Goal: Task Accomplishment & Management: Use online tool/utility

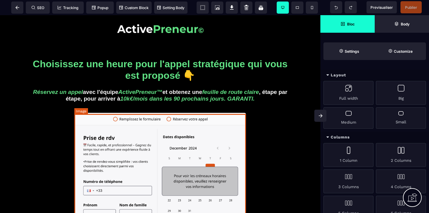
click at [192, 145] on img at bounding box center [160, 186] width 172 height 147
select select
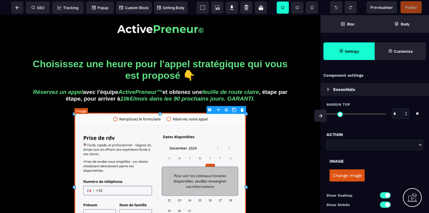
type input "*"
type input "**"
type input "***"
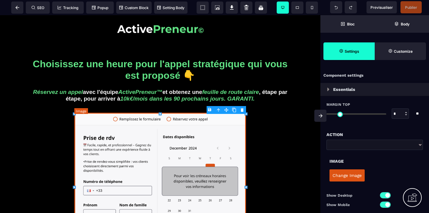
type input "*"
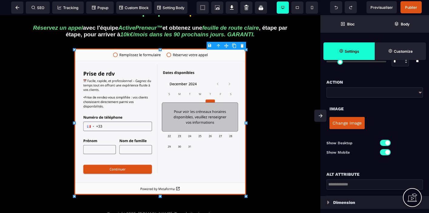
scroll to position [50, 0]
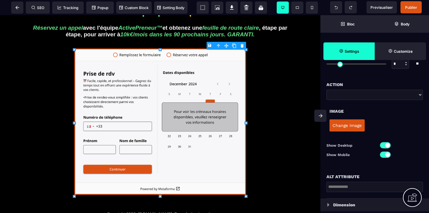
click at [347, 126] on button "Change Image" at bounding box center [346, 125] width 35 height 12
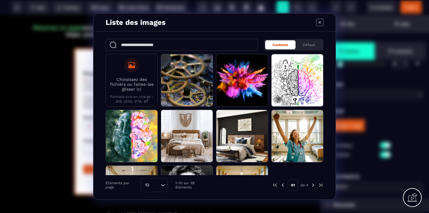
click at [319, 22] on icon "Modal window" at bounding box center [319, 22] width 2 height 2
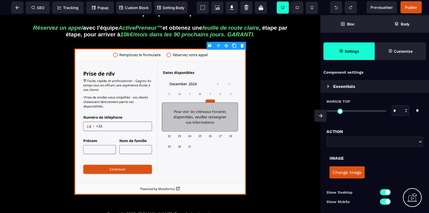
scroll to position [0, 0]
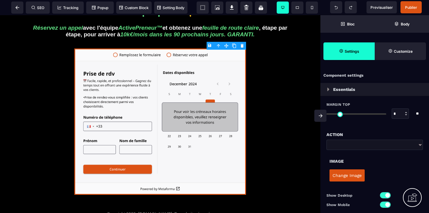
click at [420, 145] on select "**********" at bounding box center [374, 145] width 96 height 10
select select "*****"
click at [326, 147] on select "**********" at bounding box center [374, 145] width 96 height 10
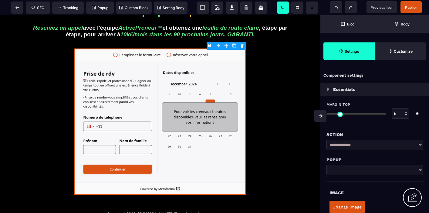
click at [419, 168] on select at bounding box center [374, 170] width 96 height 10
click at [420, 170] on select at bounding box center [374, 170] width 96 height 10
click at [380, 167] on select at bounding box center [374, 170] width 96 height 10
click at [421, 145] on select "**********" at bounding box center [374, 145] width 96 height 10
select select "***"
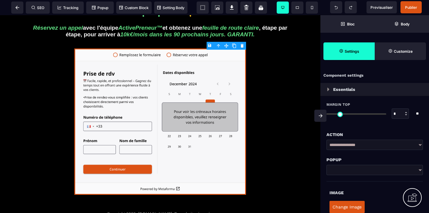
click at [326, 150] on select "**********" at bounding box center [374, 145] width 96 height 10
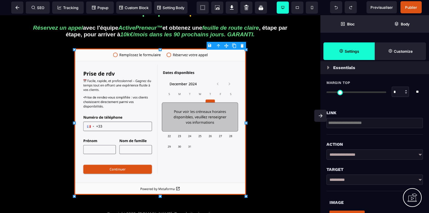
scroll to position [24, 0]
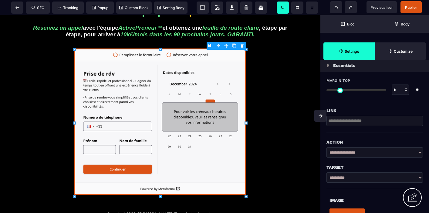
click at [353, 122] on input "text" at bounding box center [374, 121] width 96 height 10
paste input "**********"
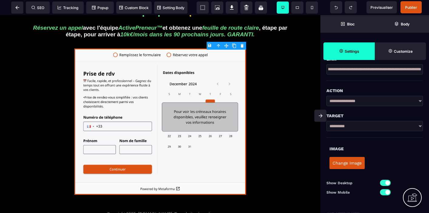
scroll to position [76, 0]
type input "**********"
click at [350, 163] on button "Change Image" at bounding box center [346, 163] width 35 height 12
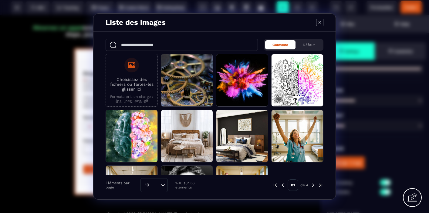
click at [317, 20] on icon "Modal window" at bounding box center [319, 22] width 7 height 7
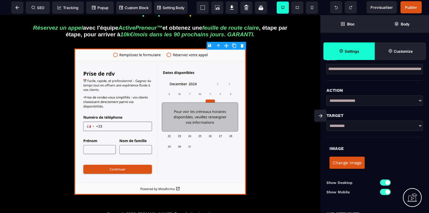
click at [390, 154] on div "Change Image" at bounding box center [374, 163] width 90 height 18
click at [420, 125] on select "**********" at bounding box center [374, 126] width 96 height 10
select select "*****"
click at [326, 121] on select "**********" at bounding box center [374, 126] width 96 height 10
click at [221, 141] on img at bounding box center [160, 122] width 172 height 147
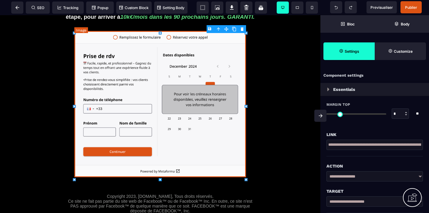
scroll to position [82, 0]
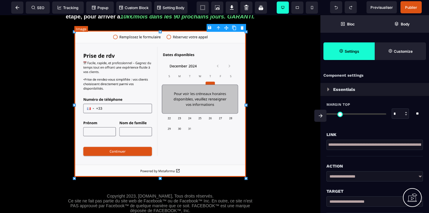
click at [204, 129] on img at bounding box center [160, 104] width 172 height 147
click at [109, 110] on img at bounding box center [160, 104] width 172 height 147
click at [200, 98] on img at bounding box center [160, 104] width 172 height 147
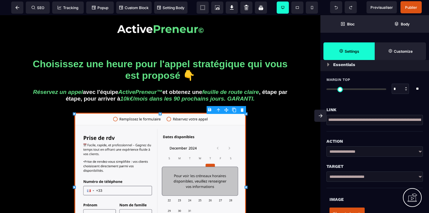
scroll to position [0, 0]
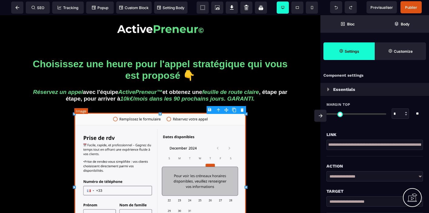
click at [208, 160] on img at bounding box center [160, 186] width 172 height 147
click at [189, 27] on img at bounding box center [160, 28] width 86 height 9
select select
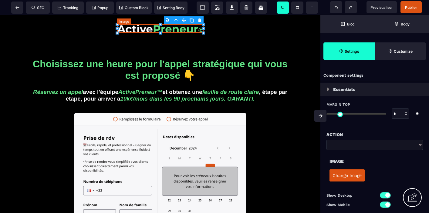
type input "*"
type input "**"
type input "***"
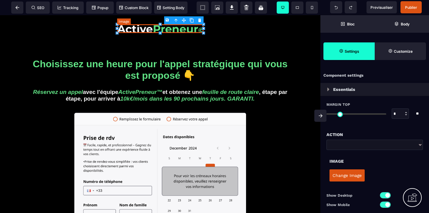
type input "*"
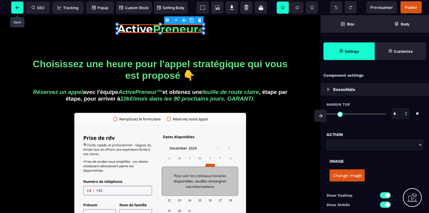
click at [19, 9] on span at bounding box center [17, 8] width 12 height 12
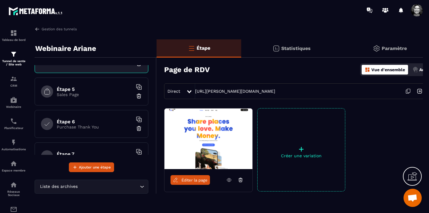
scroll to position [119, 0]
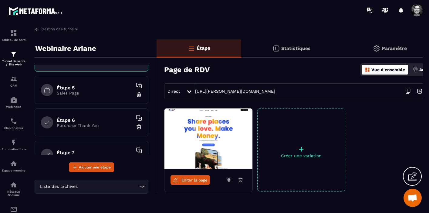
click at [91, 91] on p "Sales Page" at bounding box center [95, 93] width 76 height 5
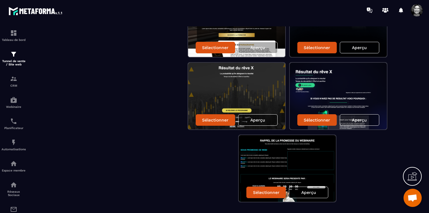
scroll to position [232, 0]
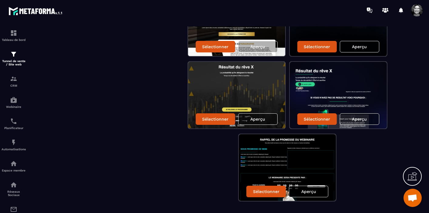
click at [311, 193] on p "Aperçu" at bounding box center [308, 191] width 15 height 5
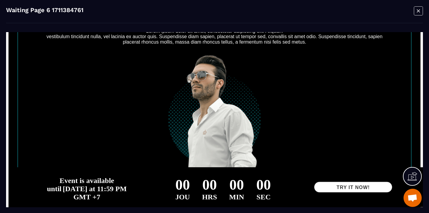
scroll to position [241, 0]
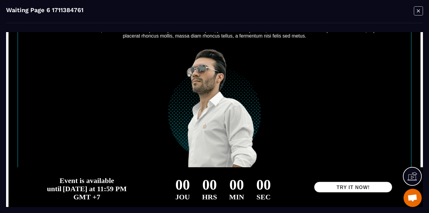
click at [418, 9] on icon "Modal window" at bounding box center [418, 10] width 9 height 9
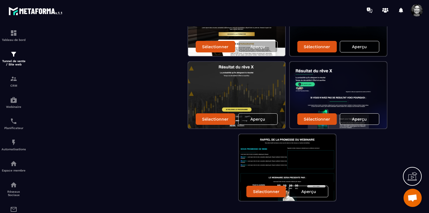
click at [357, 119] on p "Aperçu" at bounding box center [359, 119] width 15 height 5
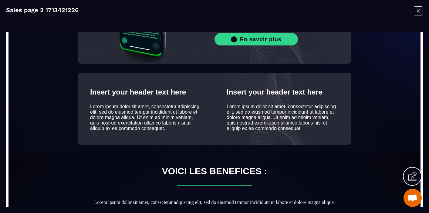
scroll to position [289, 0]
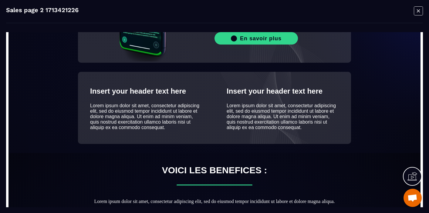
click at [418, 10] on icon "Modal window" at bounding box center [418, 10] width 3 height 3
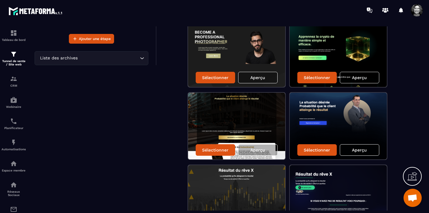
scroll to position [0, 0]
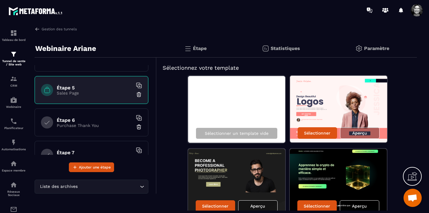
click at [139, 94] on img at bounding box center [139, 95] width 6 height 6
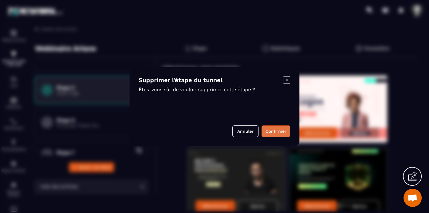
click at [277, 132] on button "Confirmer" at bounding box center [275, 132] width 29 height 12
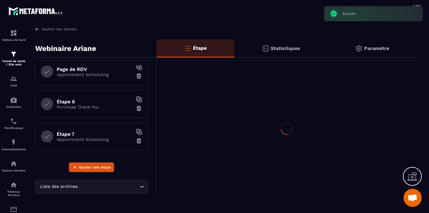
scroll to position [105, 0]
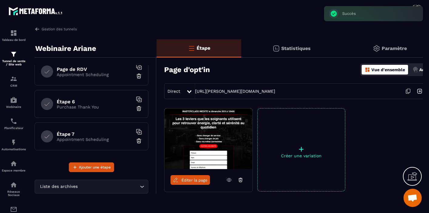
click at [88, 108] on p "Purchase Thank You" at bounding box center [95, 107] width 76 height 5
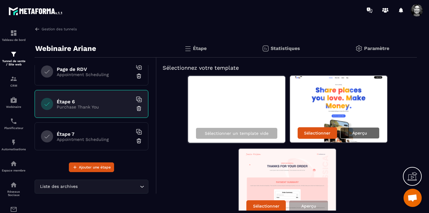
click at [366, 133] on p "Aperçu" at bounding box center [359, 133] width 15 height 5
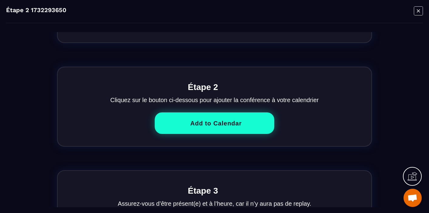
scroll to position [442, 0]
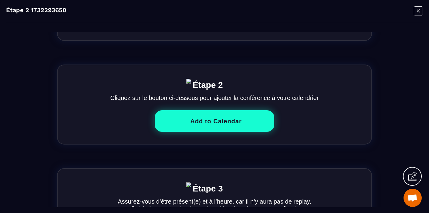
click at [421, 11] on icon "Modal window" at bounding box center [418, 10] width 9 height 9
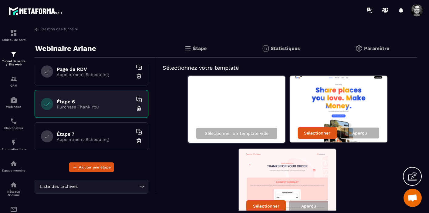
click at [139, 109] on img at bounding box center [139, 109] width 6 height 6
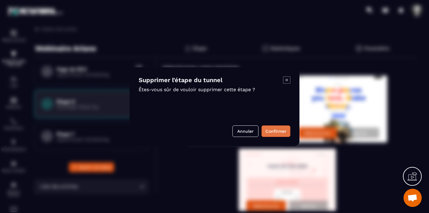
click at [285, 129] on button "Confirmer" at bounding box center [275, 132] width 29 height 12
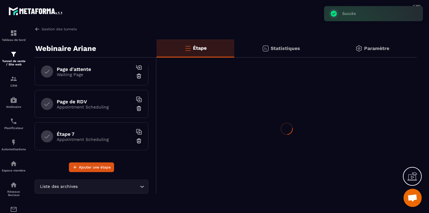
scroll to position [72, 0]
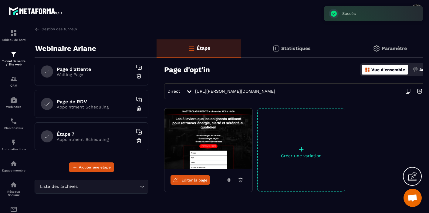
click at [95, 140] on p "Appointment Scheduling" at bounding box center [95, 139] width 76 height 5
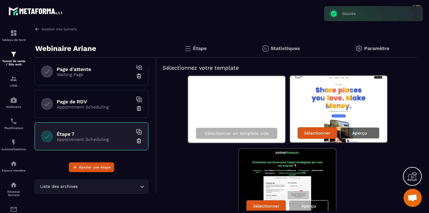
click at [360, 133] on p "Aperçu" at bounding box center [359, 133] width 15 height 5
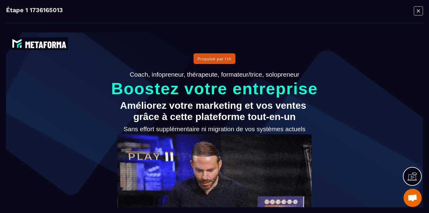
click at [420, 11] on icon "Modal window" at bounding box center [418, 10] width 9 height 9
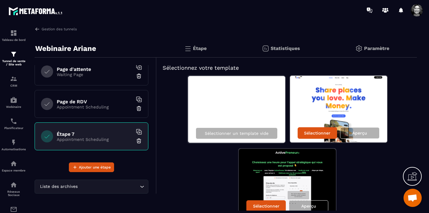
scroll to position [30, 0]
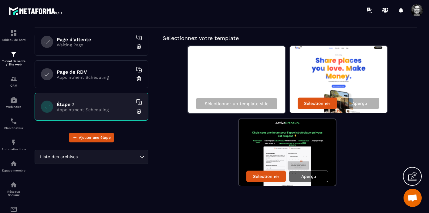
click at [310, 176] on p "Aperçu" at bounding box center [308, 176] width 15 height 5
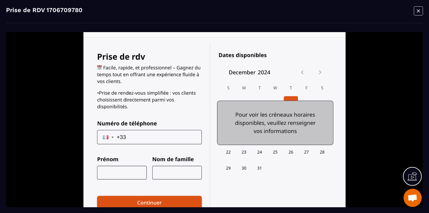
scroll to position [109, 0]
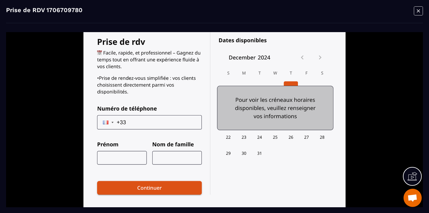
click at [271, 106] on img at bounding box center [214, 115] width 262 height 224
click at [417, 10] on icon "Modal window" at bounding box center [418, 10] width 3 height 3
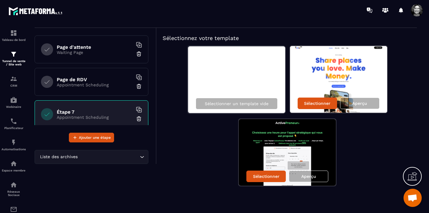
scroll to position [72, 0]
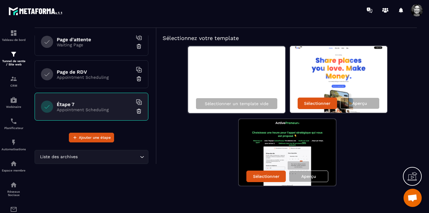
click at [138, 112] on img at bounding box center [139, 111] width 6 height 6
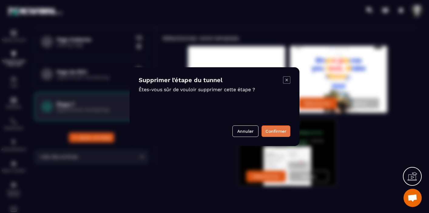
click at [278, 129] on button "Confirmer" at bounding box center [275, 132] width 29 height 12
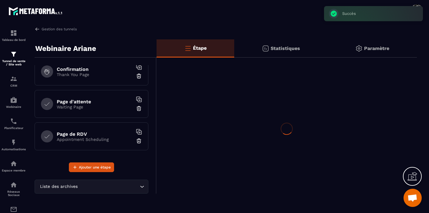
scroll to position [40, 0]
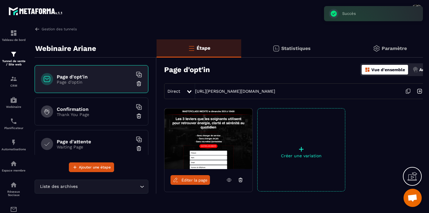
scroll to position [40, 0]
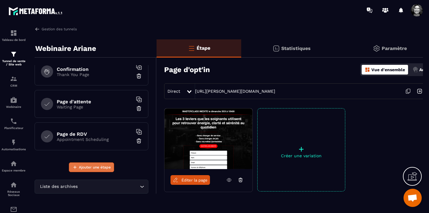
click at [98, 167] on span "Ajouter une étape" at bounding box center [95, 167] width 32 height 6
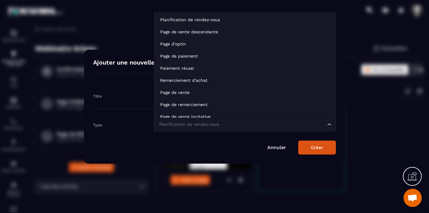
click at [330, 123] on icon "Search for option" at bounding box center [329, 125] width 6 height 6
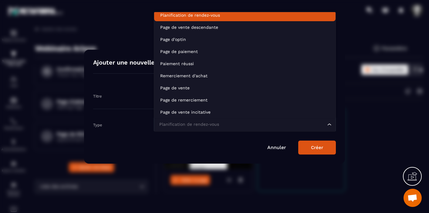
scroll to position [2, 0]
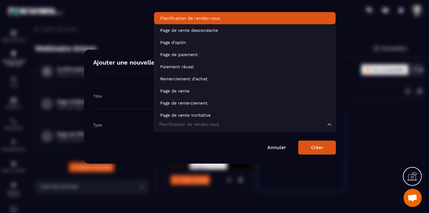
click at [239, 17] on p "Planification de rendez-vous" at bounding box center [244, 18] width 169 height 6
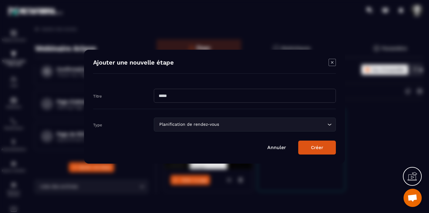
click at [202, 92] on input "Modal window" at bounding box center [245, 96] width 182 height 14
type input "***"
click at [320, 150] on button "Créer" at bounding box center [317, 148] width 38 height 14
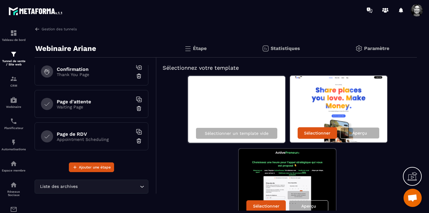
click at [139, 140] on img at bounding box center [139, 141] width 6 height 6
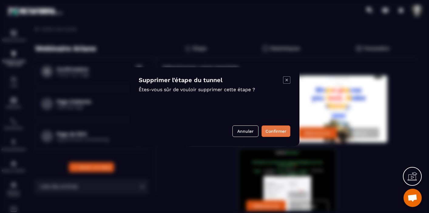
click at [285, 128] on button "Confirmer" at bounding box center [275, 132] width 29 height 12
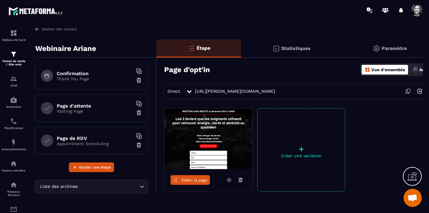
scroll to position [40, 0]
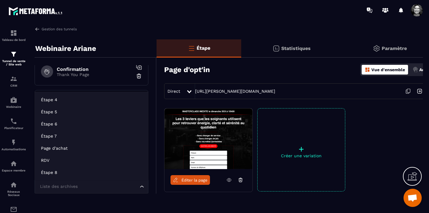
click at [143, 187] on icon "Search for option" at bounding box center [142, 187] width 6 height 6
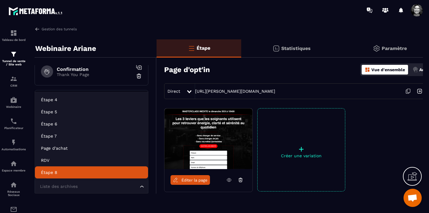
click at [141, 187] on icon "Search for option" at bounding box center [142, 187] width 6 height 6
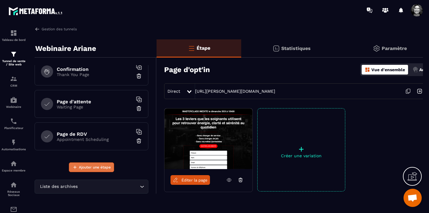
click at [93, 170] on span "Ajouter une étape" at bounding box center [95, 167] width 32 height 6
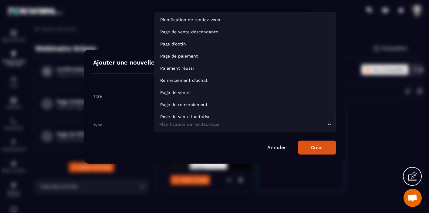
click at [330, 125] on icon "Search for option" at bounding box center [329, 125] width 6 height 6
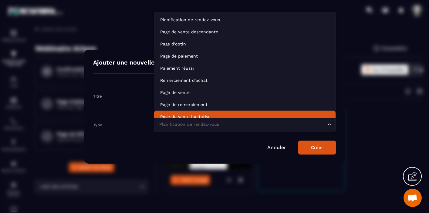
scroll to position [5, 0]
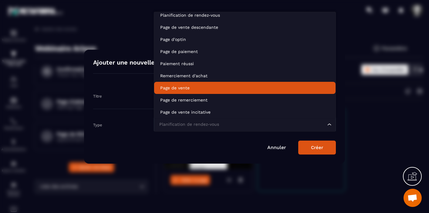
click at [214, 89] on p "Page de vente" at bounding box center [244, 88] width 169 height 6
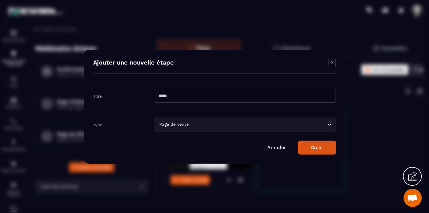
click at [215, 93] on input "Modal window" at bounding box center [245, 96] width 182 height 14
type input "**********"
click at [311, 148] on button "Créer" at bounding box center [317, 148] width 38 height 14
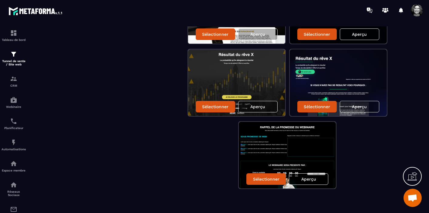
scroll to position [247, 0]
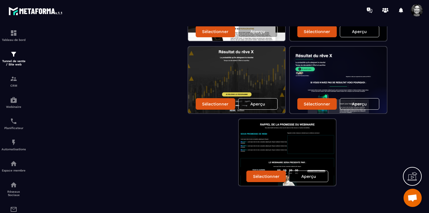
click at [306, 176] on p "Aperçu" at bounding box center [308, 176] width 15 height 5
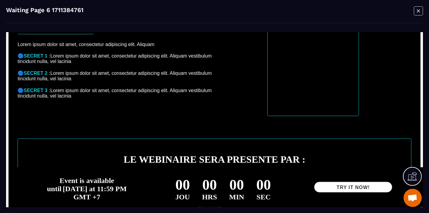
scroll to position [241, 0]
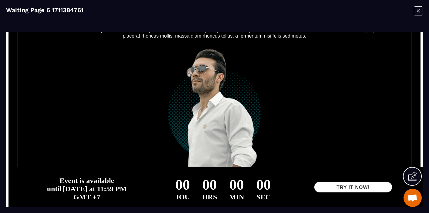
click at [417, 11] on icon "Modal window" at bounding box center [418, 10] width 9 height 9
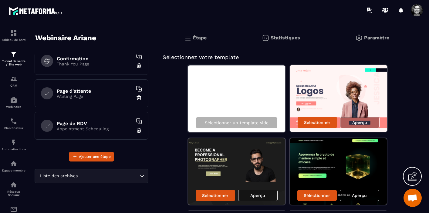
scroll to position [0, 0]
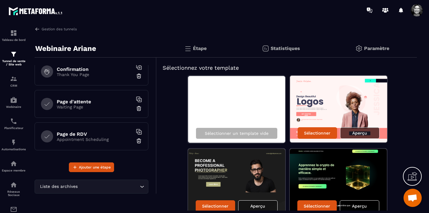
click at [366, 133] on p "Aperçu" at bounding box center [359, 133] width 15 height 5
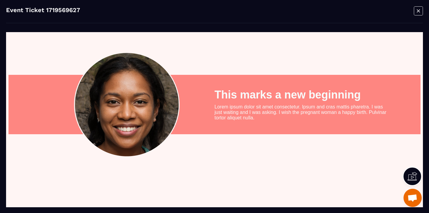
scroll to position [745, 0]
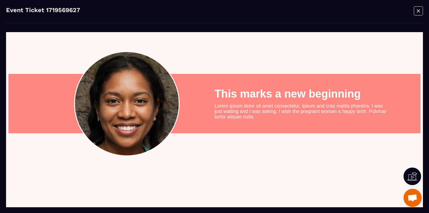
click at [417, 12] on icon "Modal window" at bounding box center [418, 10] width 9 height 9
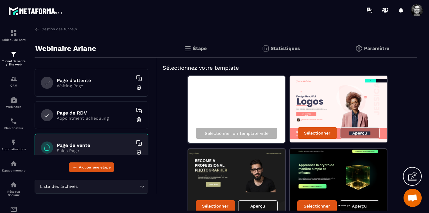
scroll to position [72, 0]
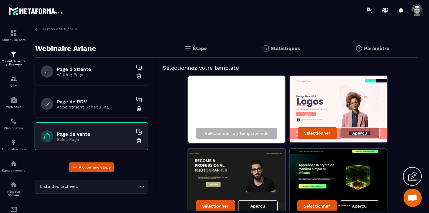
click at [138, 141] on img at bounding box center [139, 141] width 6 height 6
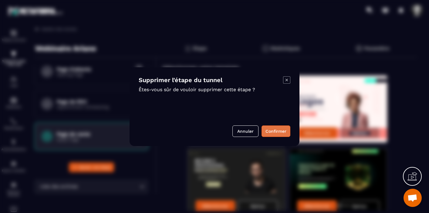
click at [277, 131] on button "Confirmer" at bounding box center [275, 132] width 29 height 12
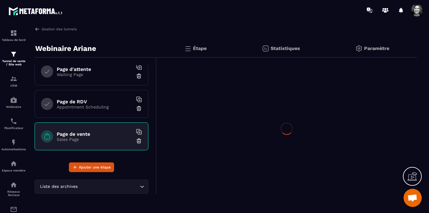
scroll to position [40, 0]
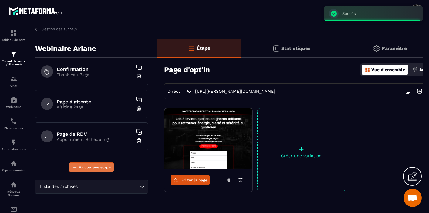
click at [91, 167] on span "Ajouter une étape" at bounding box center [95, 167] width 32 height 6
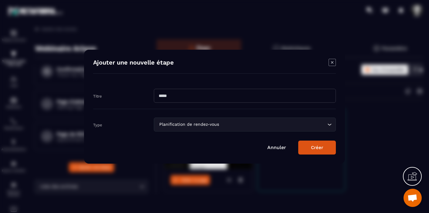
click at [329, 123] on icon "Search for option" at bounding box center [329, 125] width 6 height 6
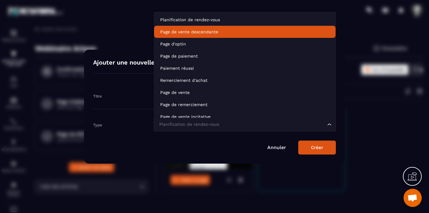
click at [230, 28] on li "Page de vente descendante" at bounding box center [244, 32] width 181 height 12
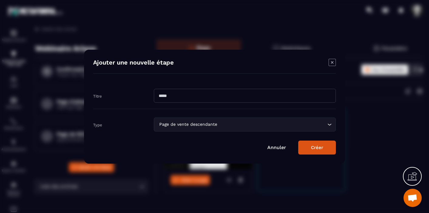
click at [232, 97] on input "Modal window" at bounding box center [245, 96] width 182 height 14
type input "**********"
click at [324, 146] on button "Créer" at bounding box center [317, 148] width 38 height 14
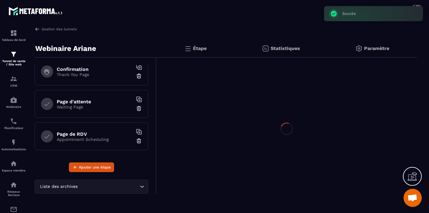
scroll to position [72, 0]
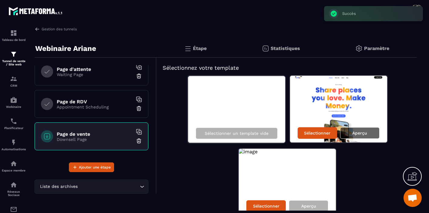
click at [358, 134] on p "Aperçu" at bounding box center [359, 133] width 15 height 5
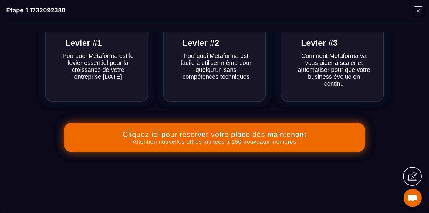
scroll to position [389, 0]
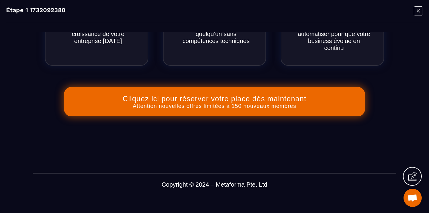
click at [415, 10] on icon "Modal window" at bounding box center [418, 10] width 9 height 9
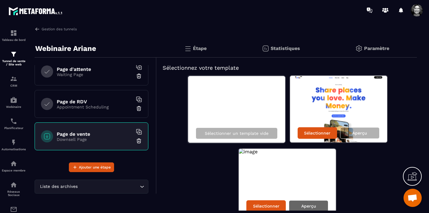
click at [311, 204] on p "Aperçu" at bounding box center [308, 206] width 15 height 5
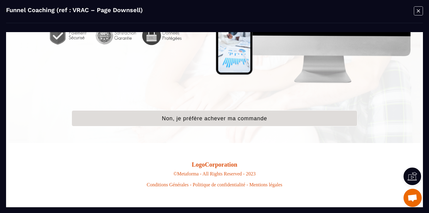
scroll to position [462, 0]
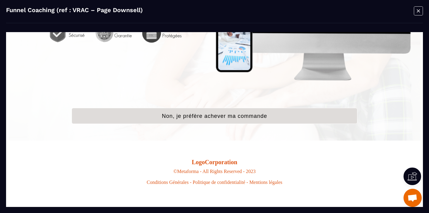
click at [419, 12] on icon "Modal window" at bounding box center [418, 10] width 9 height 9
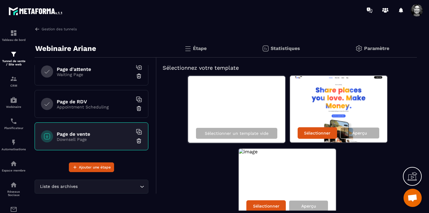
click at [140, 140] on img at bounding box center [139, 141] width 6 height 6
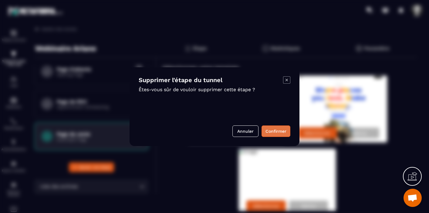
click at [274, 131] on button "Confirmer" at bounding box center [275, 132] width 29 height 12
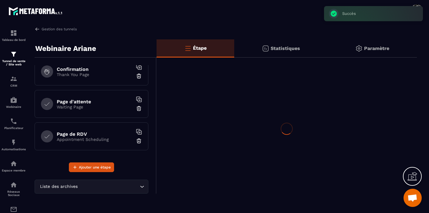
scroll to position [40, 0]
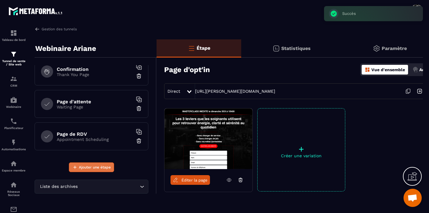
click at [96, 168] on span "Ajouter une étape" at bounding box center [95, 167] width 32 height 6
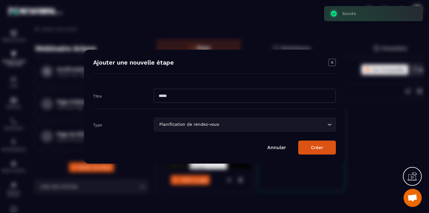
click at [329, 126] on icon "Search for option" at bounding box center [329, 125] width 6 height 6
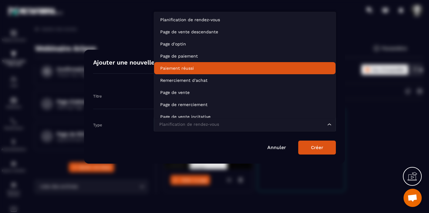
click at [248, 69] on p "Paiement réussi" at bounding box center [244, 68] width 169 height 6
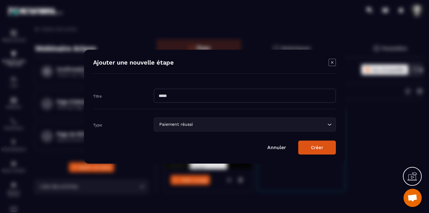
click at [210, 92] on input "Modal window" at bounding box center [245, 96] width 182 height 14
type input "**********"
click at [323, 152] on button "Créer" at bounding box center [317, 148] width 38 height 14
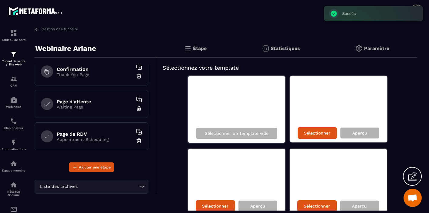
scroll to position [72, 0]
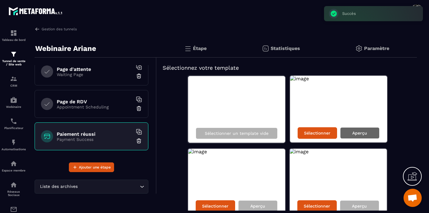
click at [361, 135] on p "Aperçu" at bounding box center [359, 133] width 15 height 5
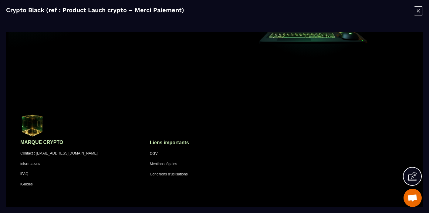
scroll to position [0, 0]
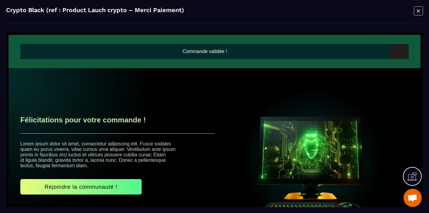
click at [417, 12] on icon "Modal window" at bounding box center [418, 10] width 3 height 3
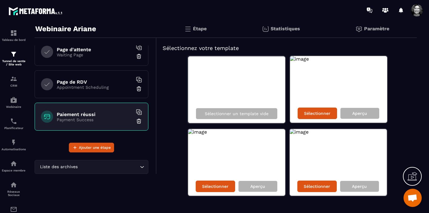
scroll to position [30, 0]
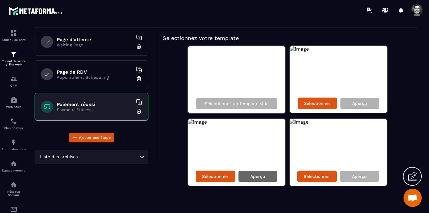
click at [261, 176] on p "Aperçu" at bounding box center [257, 176] width 15 height 5
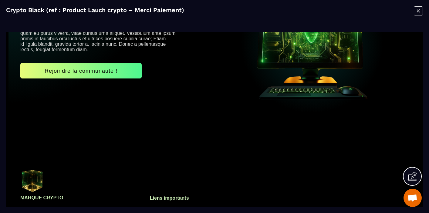
scroll to position [0, 0]
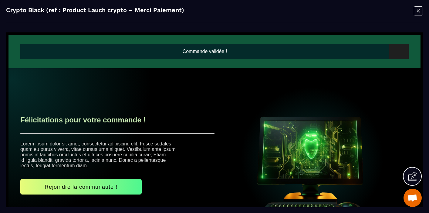
click at [418, 10] on icon "Modal window" at bounding box center [418, 10] width 9 height 9
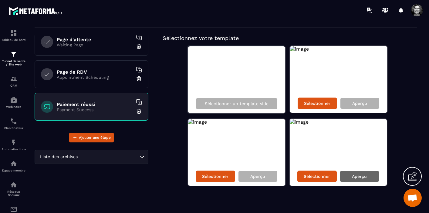
click at [365, 173] on div "Aperçu" at bounding box center [359, 177] width 39 height 12
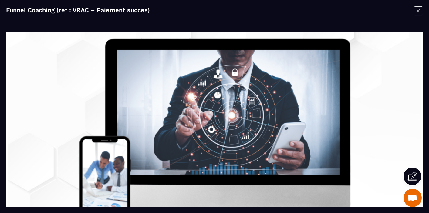
scroll to position [116, 0]
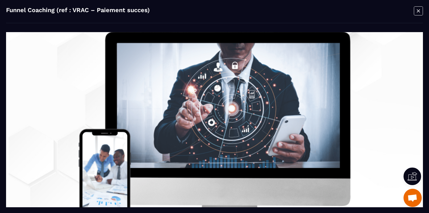
click at [237, 123] on img at bounding box center [214, 137] width 274 height 213
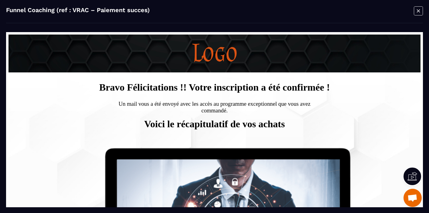
scroll to position [0, 0]
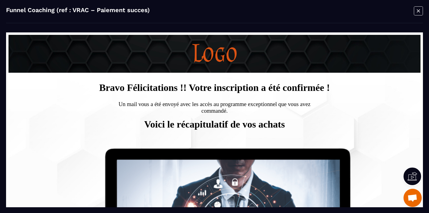
click at [135, 10] on h4 "Funnel Coaching (ref : VRAC – Paiement succes)" at bounding box center [78, 11] width 144 height 11
click at [417, 10] on icon "Modal window" at bounding box center [418, 10] width 3 height 3
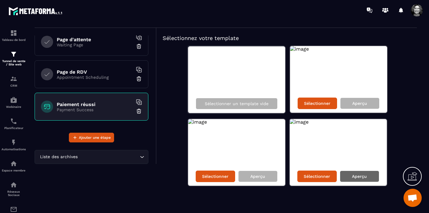
click at [358, 174] on p "Aperçu" at bounding box center [359, 176] width 15 height 5
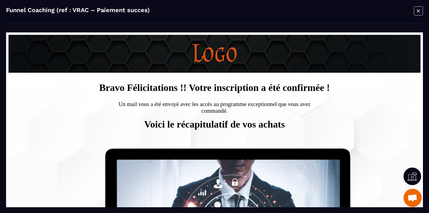
click at [418, 9] on icon "Modal window" at bounding box center [418, 10] width 9 height 9
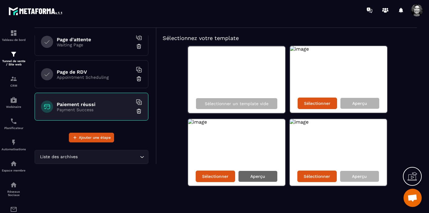
click at [259, 178] on p "Aperçu" at bounding box center [257, 176] width 15 height 5
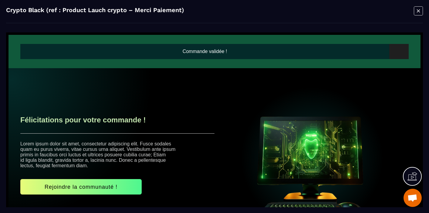
click at [418, 10] on icon "Modal window" at bounding box center [418, 10] width 3 height 3
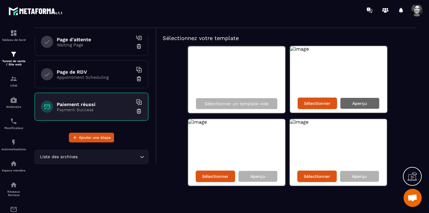
click at [362, 101] on p "Aperçu" at bounding box center [359, 103] width 15 height 5
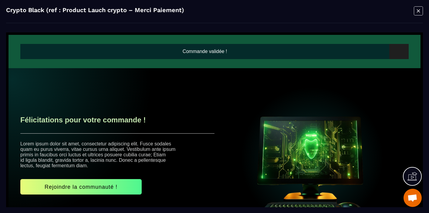
click at [418, 10] on icon "Modal window" at bounding box center [418, 10] width 3 height 3
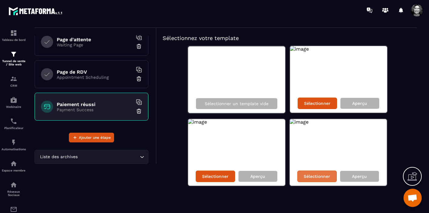
click at [314, 177] on p "Sélectionner" at bounding box center [317, 176] width 26 height 5
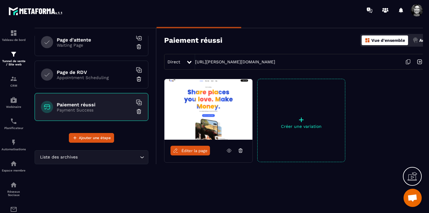
scroll to position [29, 15]
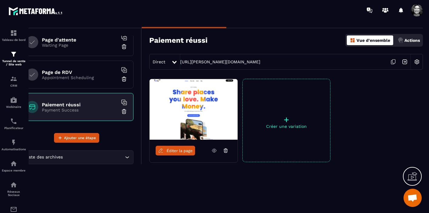
click at [418, 61] on img at bounding box center [417, 62] width 12 height 12
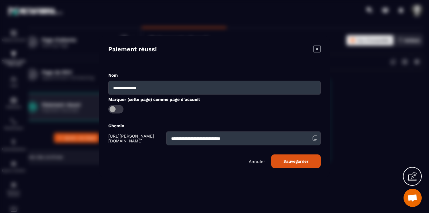
drag, startPoint x: 242, startPoint y: 139, endPoint x: 161, endPoint y: 138, distance: 80.7
click at [161, 138] on div "**********" at bounding box center [214, 138] width 212 height 14
type input "*******"
click at [289, 161] on button "Sauvegarder" at bounding box center [295, 161] width 49 height 14
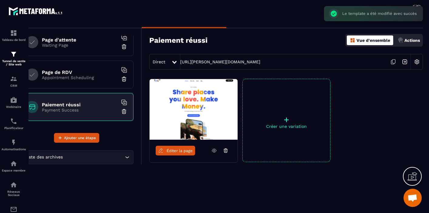
click at [179, 150] on span "Éditer la page" at bounding box center [179, 151] width 26 height 5
